Goal: Browse casually

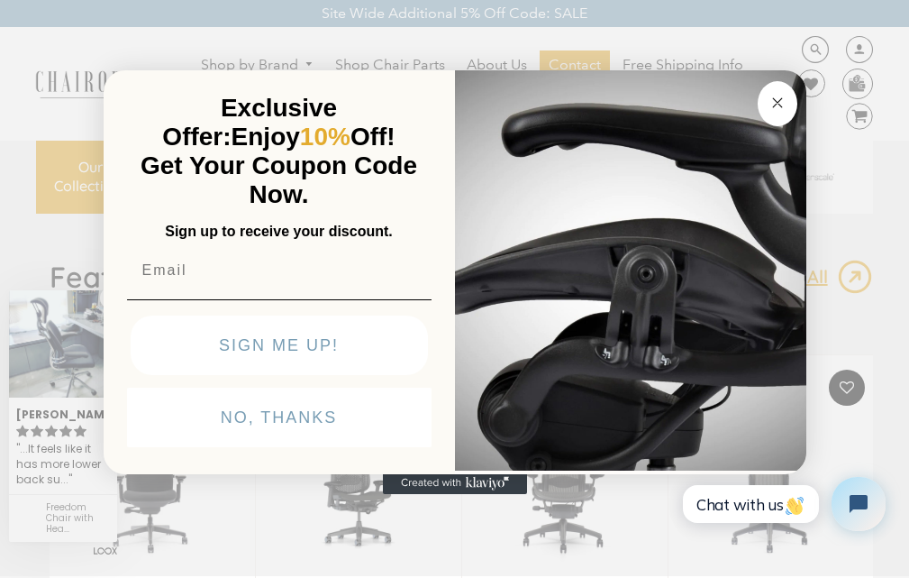
click at [767, 92] on circle "Close dialog" at bounding box center [777, 102] width 21 height 21
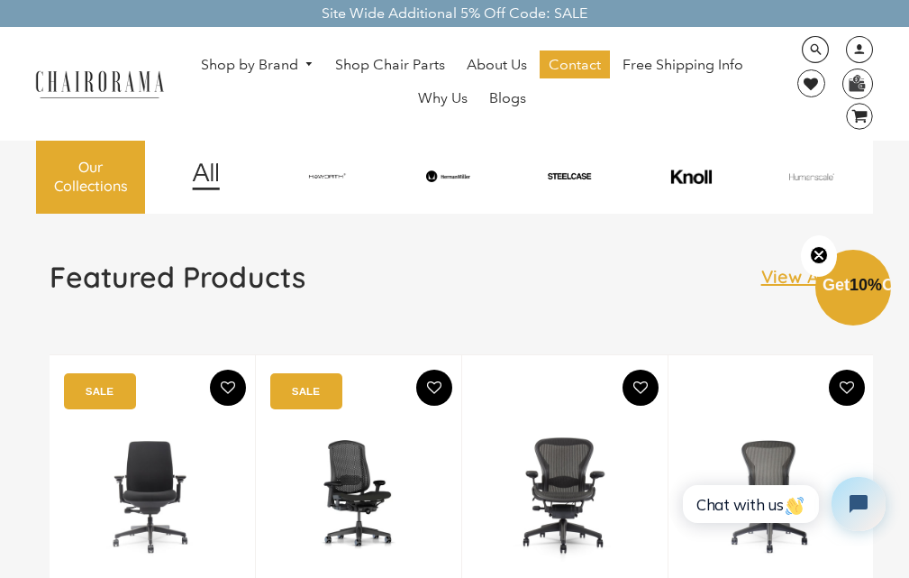
click at [836, 103] on link "0 image/svg+xml Layer 1" at bounding box center [853, 116] width 41 height 27
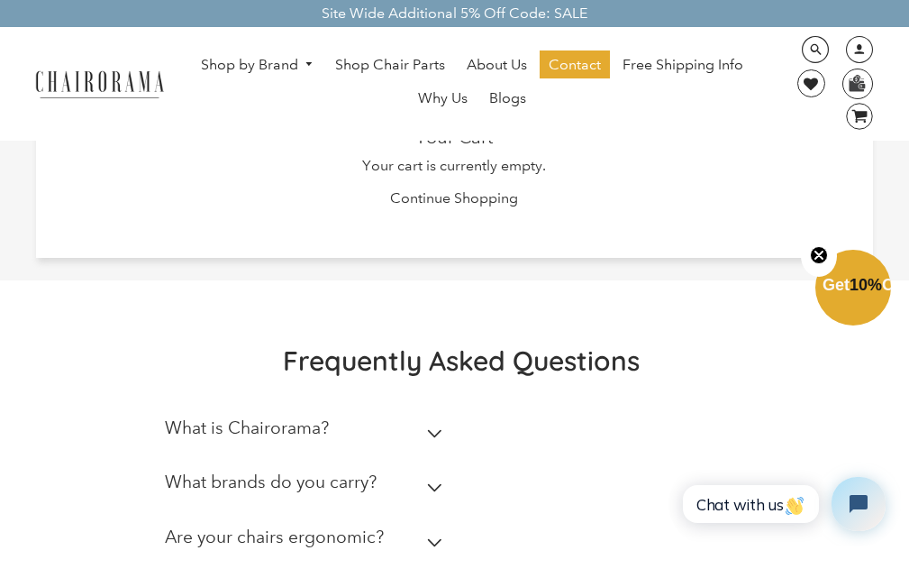
click at [222, 51] on link "Shop by Brand" at bounding box center [258, 65] width 132 height 28
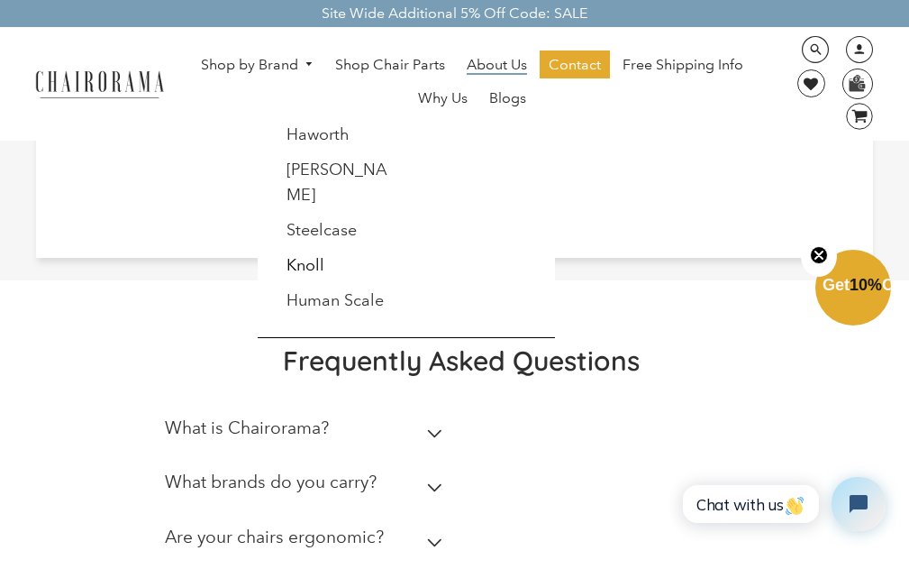
click at [476, 56] on span "About Us" at bounding box center [497, 65] width 60 height 19
